Goal: Information Seeking & Learning: Learn about a topic

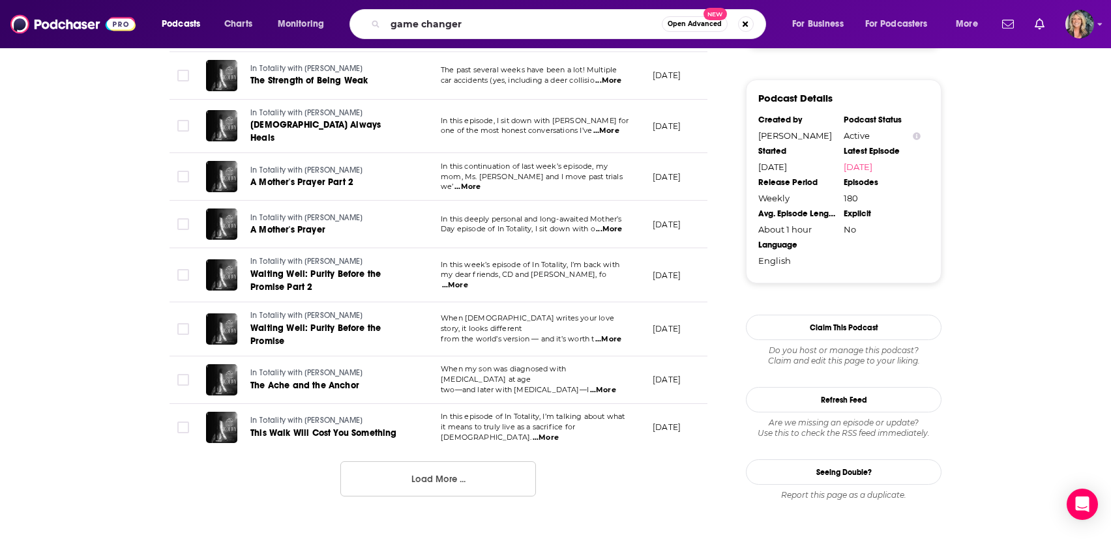
type input "game changers"
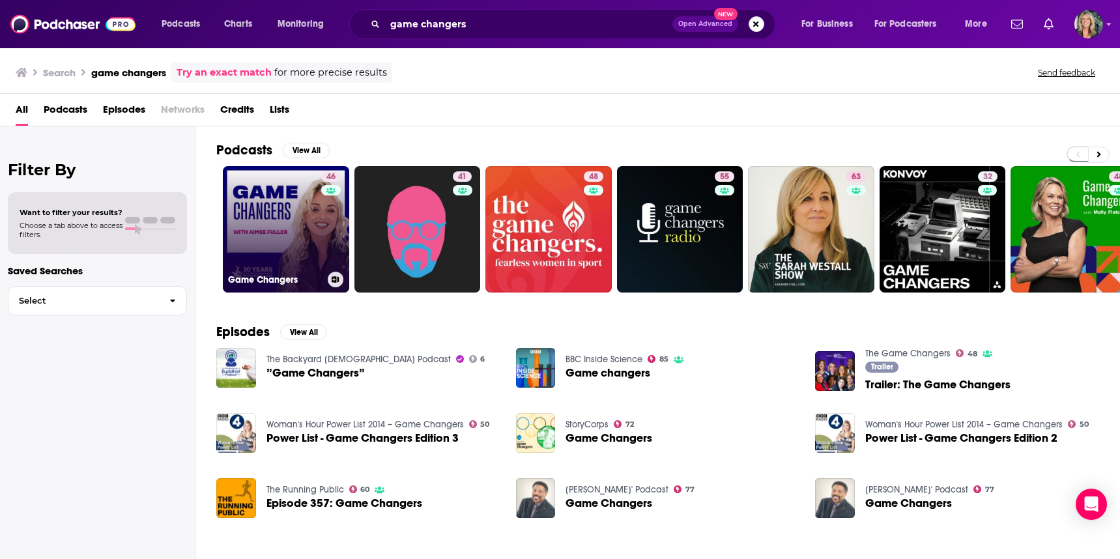
click at [305, 227] on link "46 Game Changers" at bounding box center [286, 229] width 126 height 126
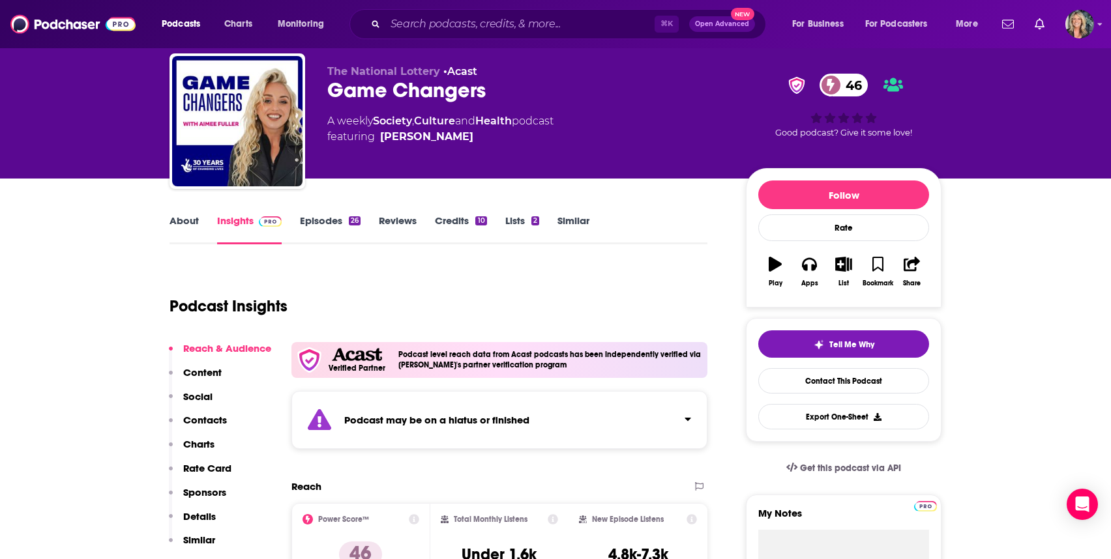
scroll to position [35, 0]
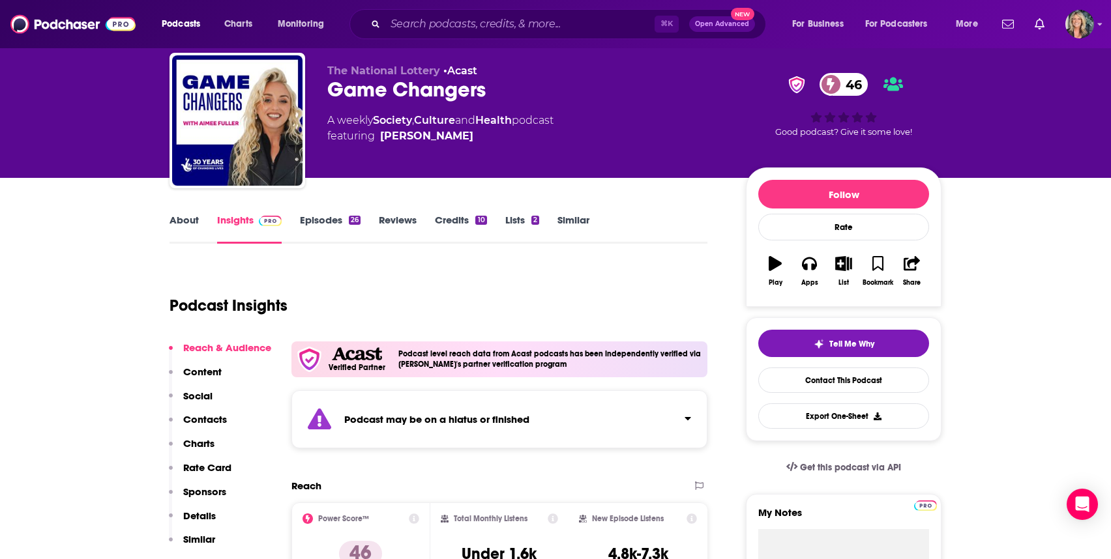
click at [187, 218] on link "About" at bounding box center [183, 229] width 29 height 30
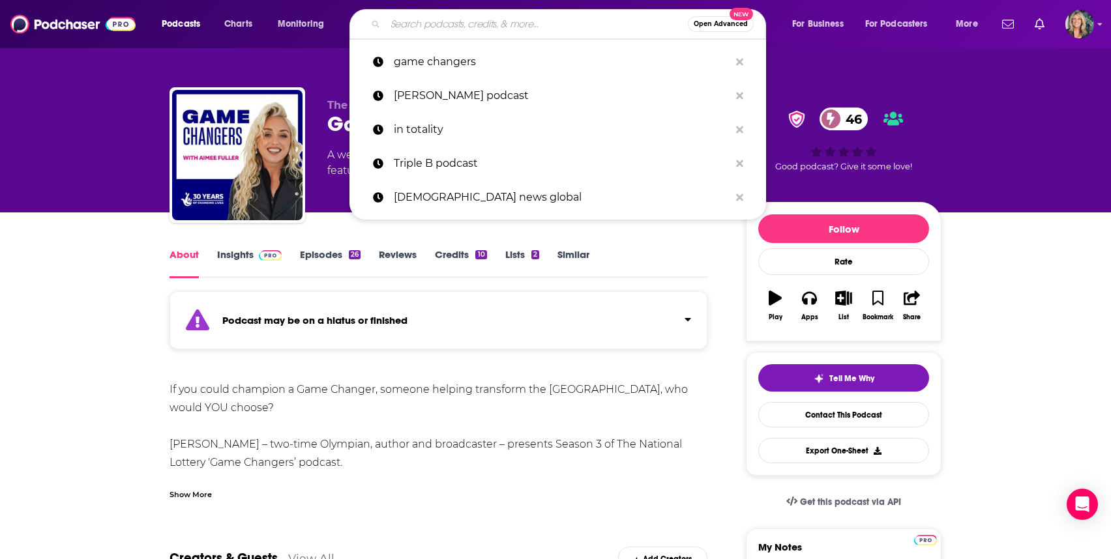
click at [527, 26] on input "Search podcasts, credits, & more..." at bounding box center [536, 24] width 302 height 21
click at [296, 51] on div "The National Lottery • Acast Game Changers 46 A weekly Society , Culture and He…" at bounding box center [555, 106] width 834 height 212
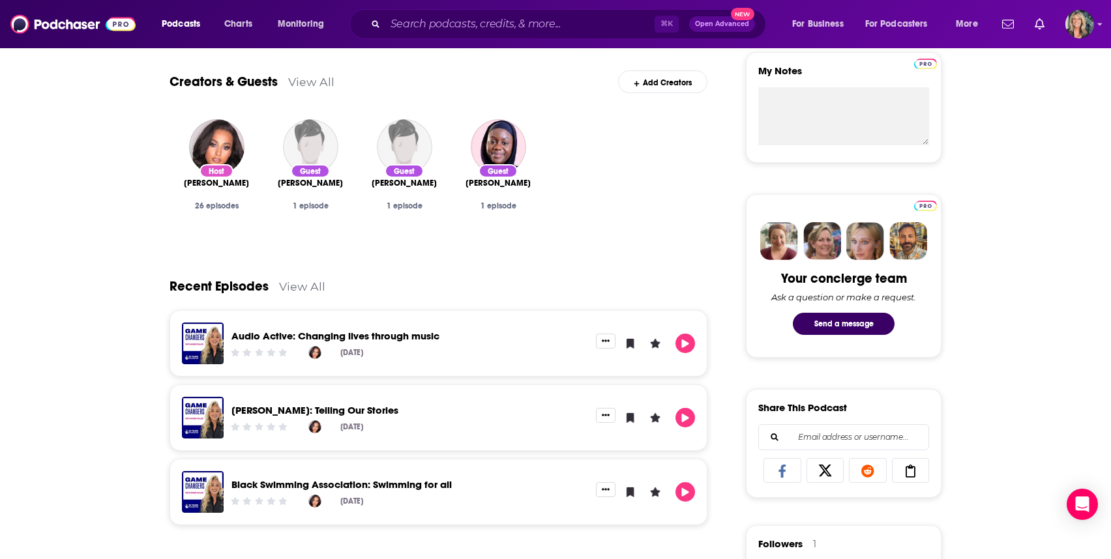
scroll to position [533, 0]
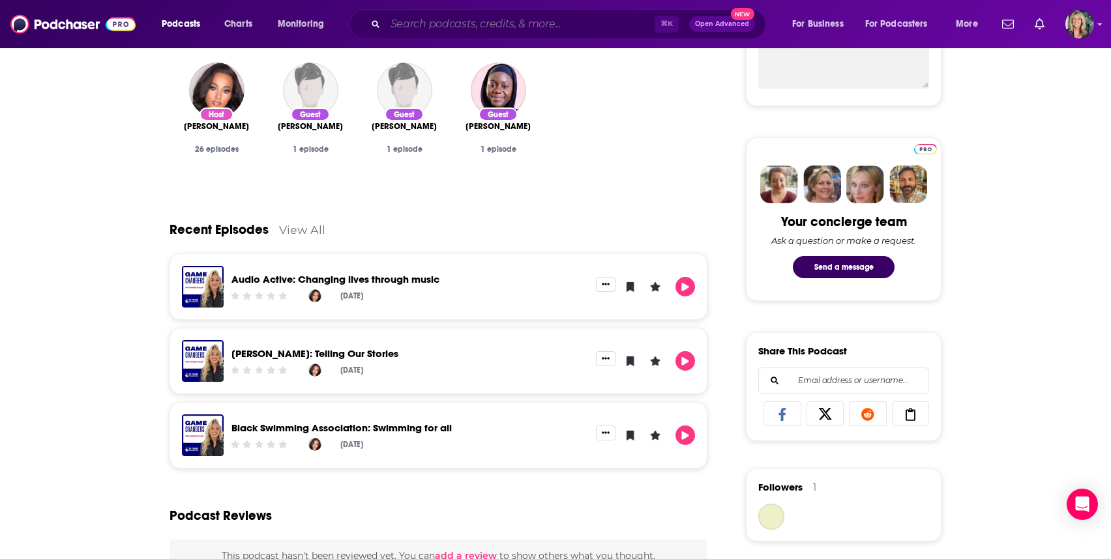
click at [411, 27] on input "Search podcasts, credits, & more..." at bounding box center [519, 24] width 269 height 21
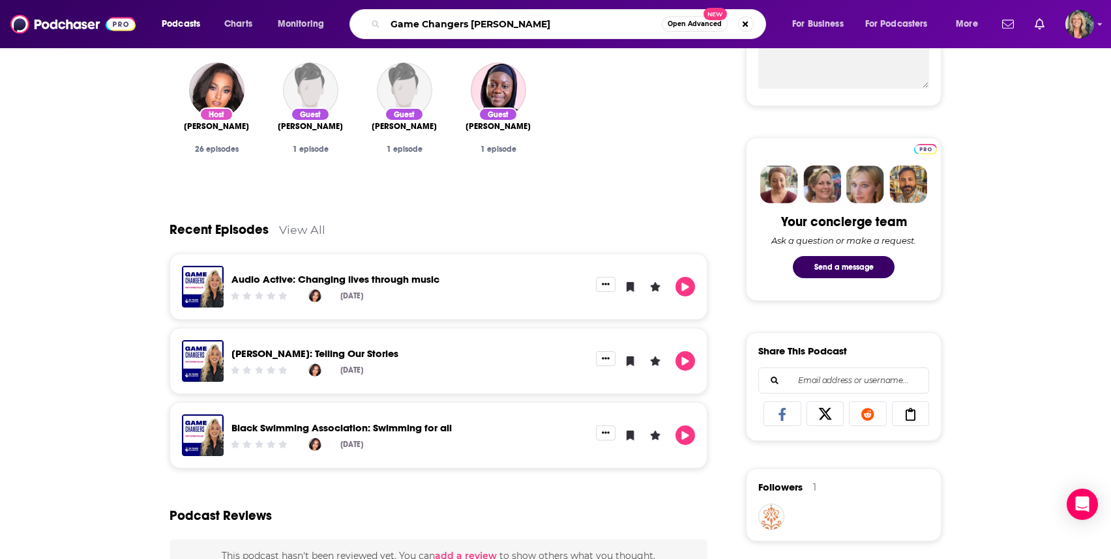
type input "Game Changers [PERSON_NAME]"
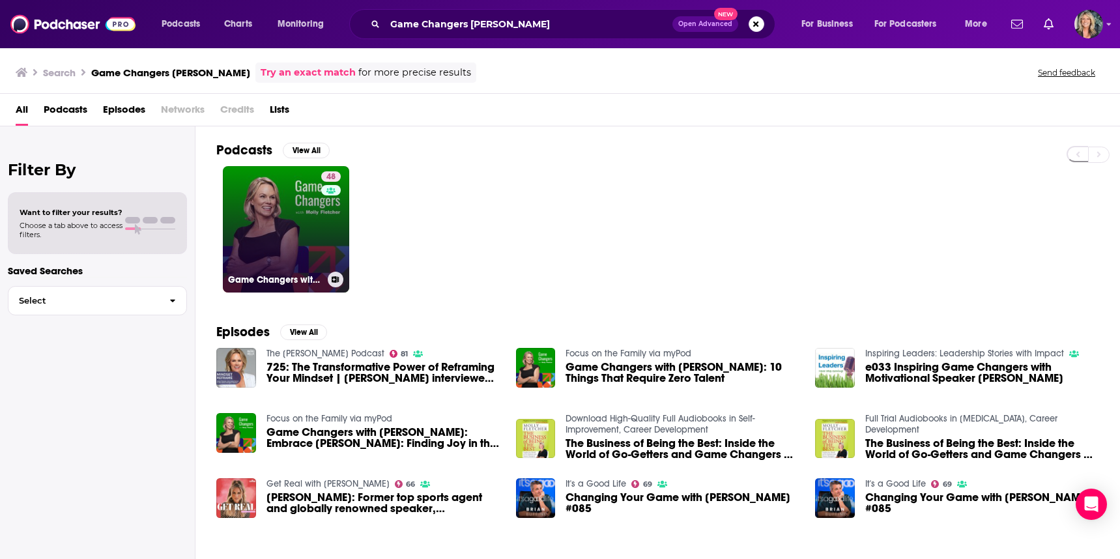
click at [302, 238] on link "48 Game Changers with [PERSON_NAME]" at bounding box center [286, 229] width 126 height 126
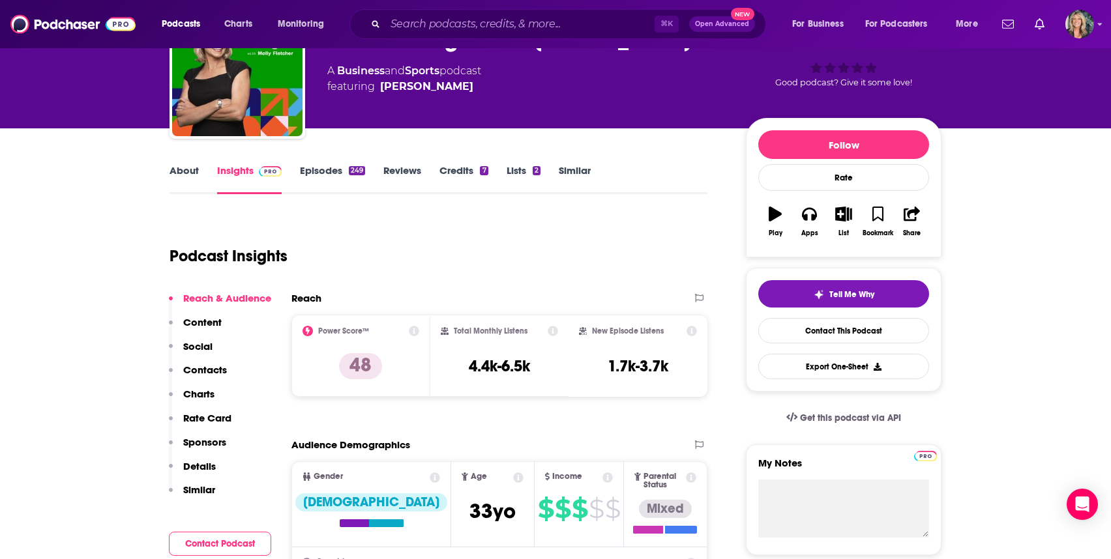
scroll to position [96, 0]
